Goal: Find contact information: Find contact information

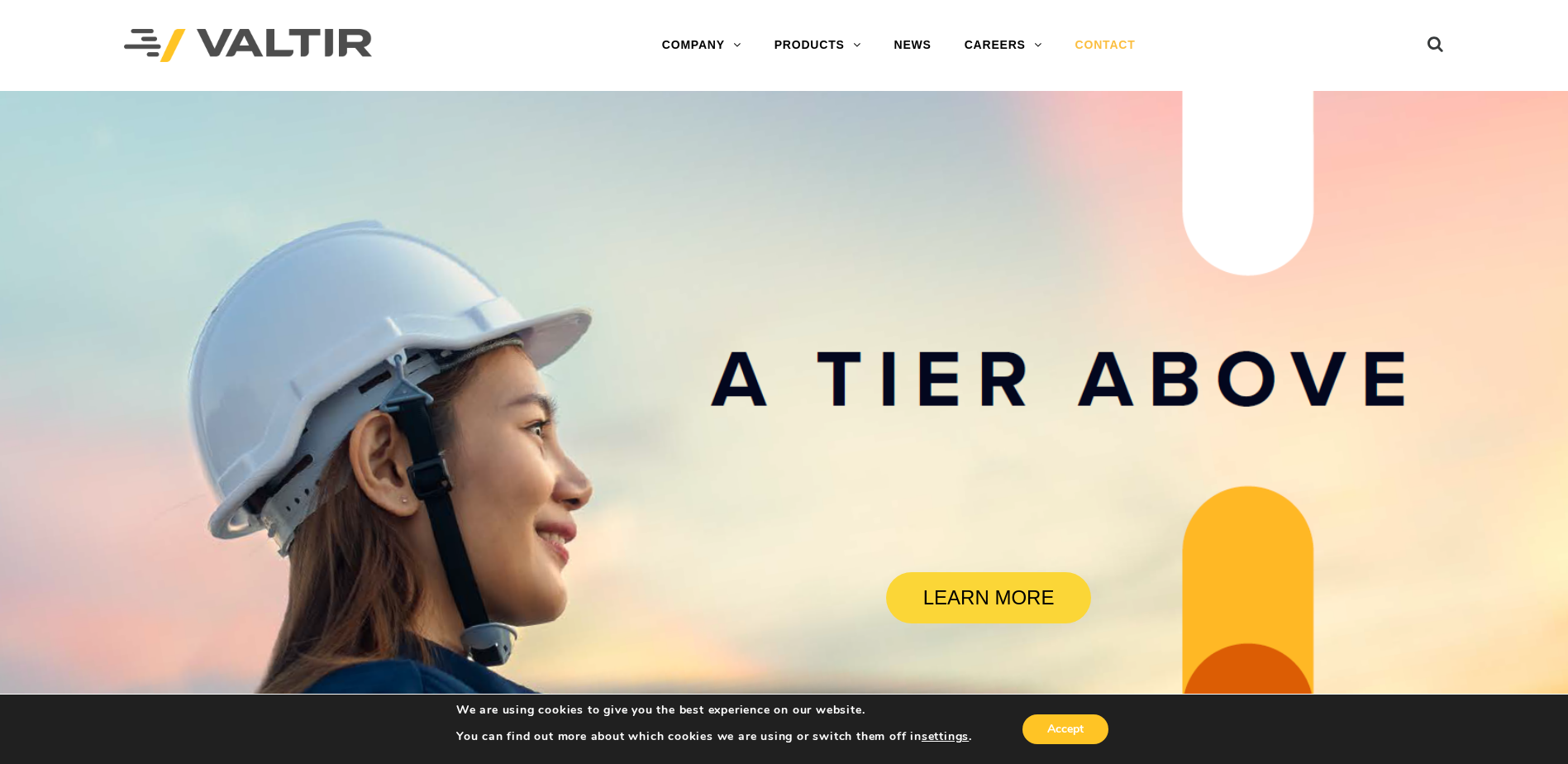
click at [1094, 41] on link "CONTACT" at bounding box center [1105, 46] width 94 height 33
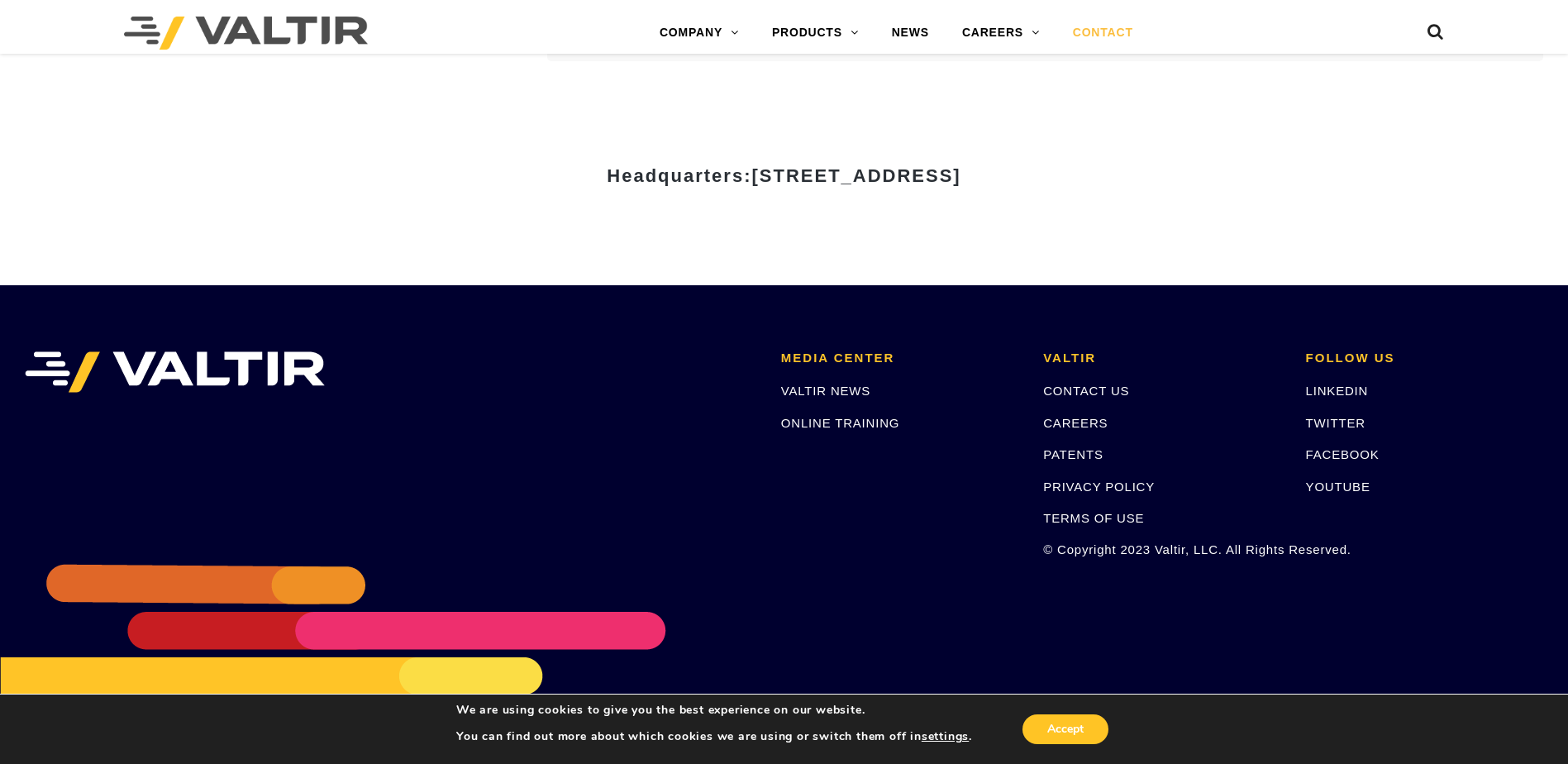
scroll to position [2288, 0]
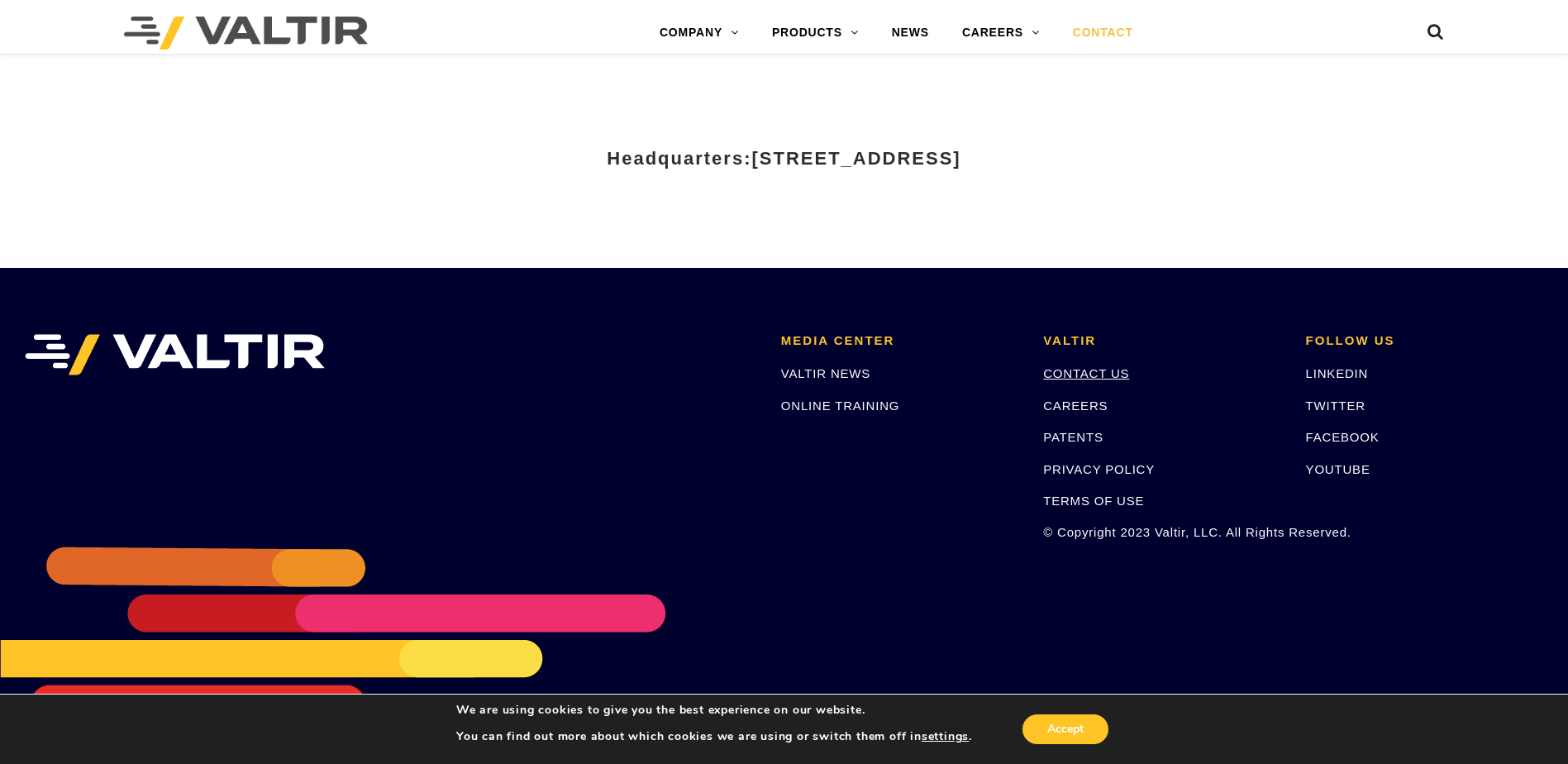
click at [1086, 374] on link "CONTACT US" at bounding box center [1086, 373] width 86 height 14
